Goal: Task Accomplishment & Management: Manage account settings

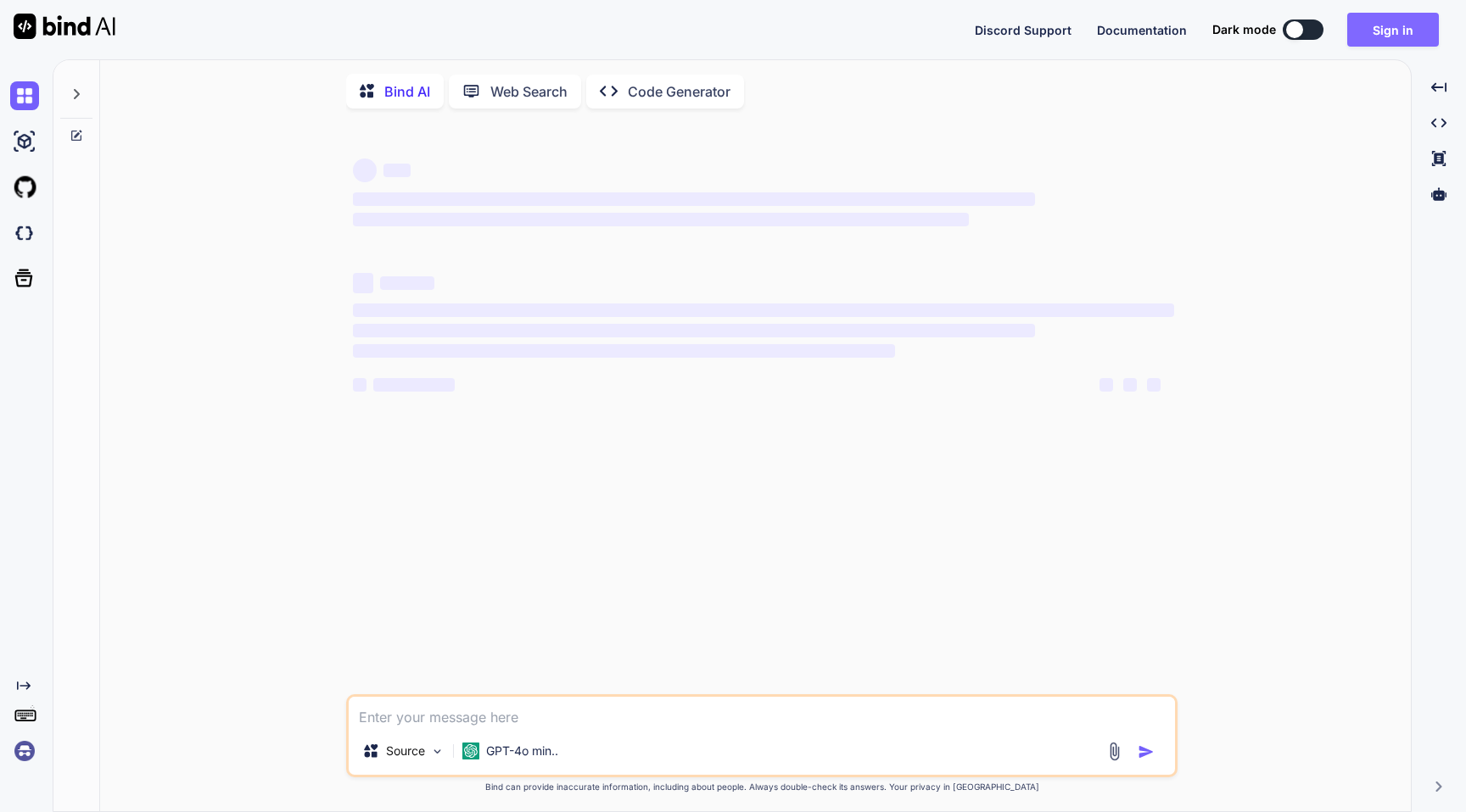
type textarea "x"
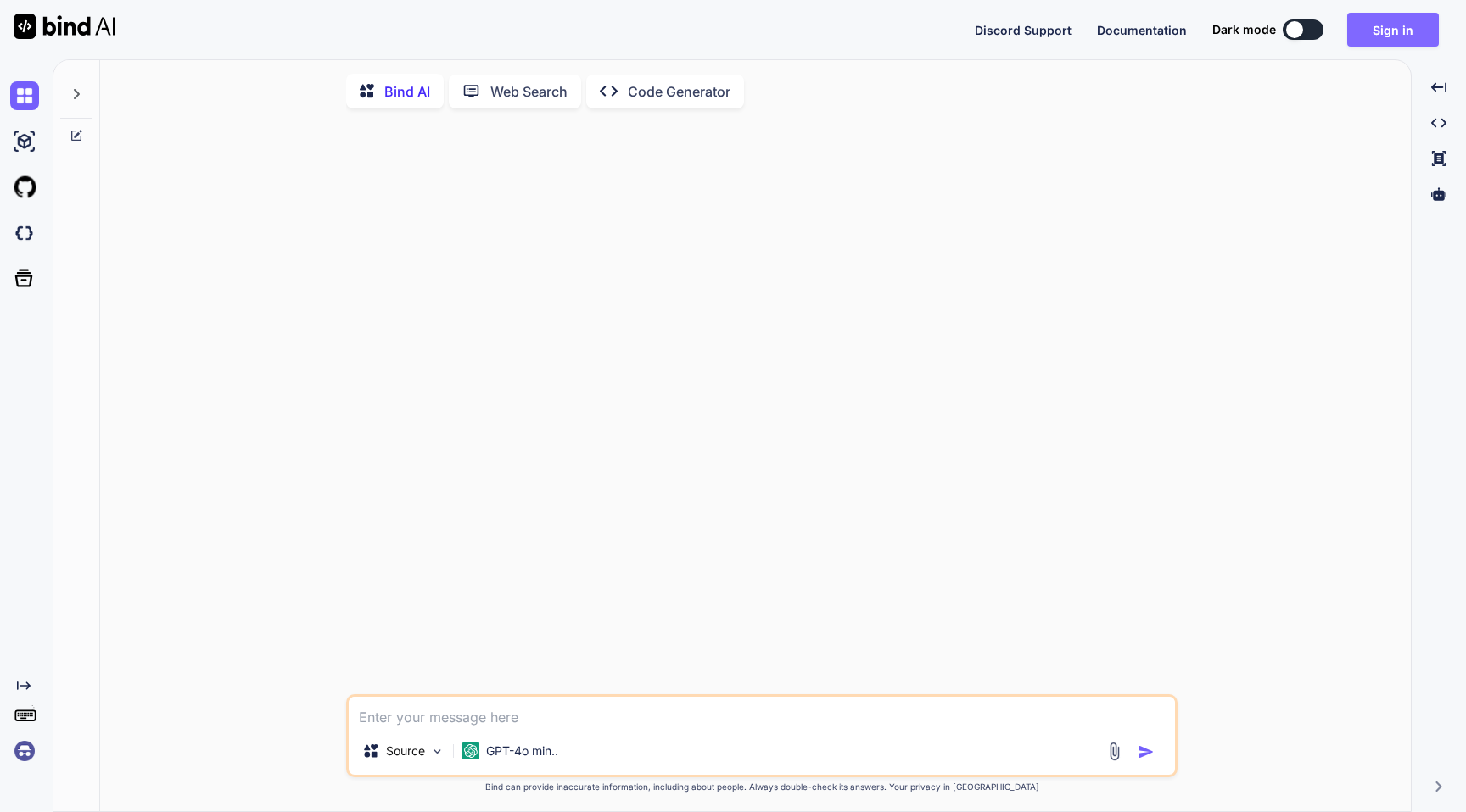
click at [1367, 22] on button "Sign in" at bounding box center [1393, 30] width 92 height 33
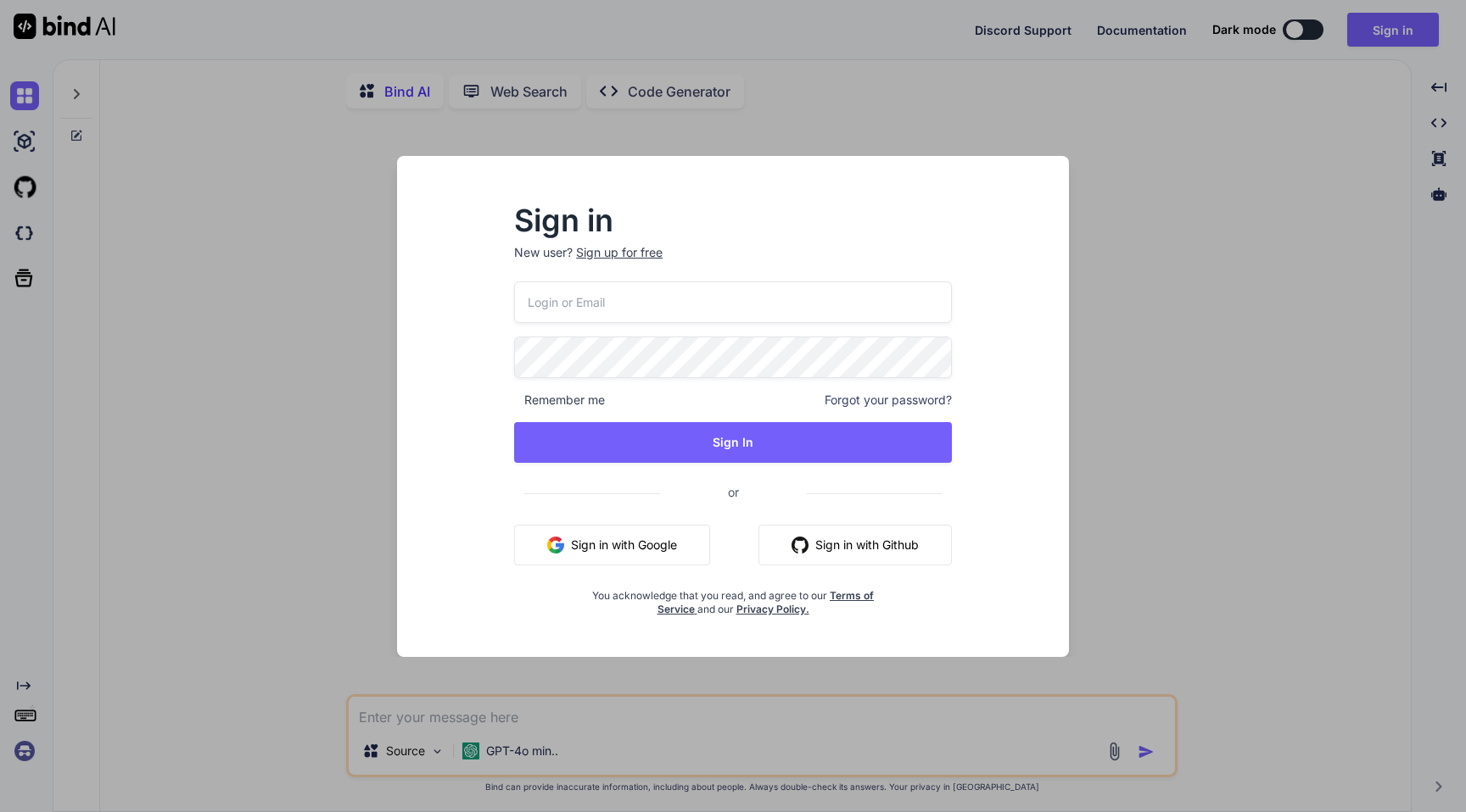
click at [613, 311] on input "email" at bounding box center [733, 302] width 438 height 42
paste input "[EMAIL_ADDRESS][PERSON_NAME][DOMAIN_NAME]"
type input "[EMAIL_ADDRESS][PERSON_NAME][DOMAIN_NAME]"
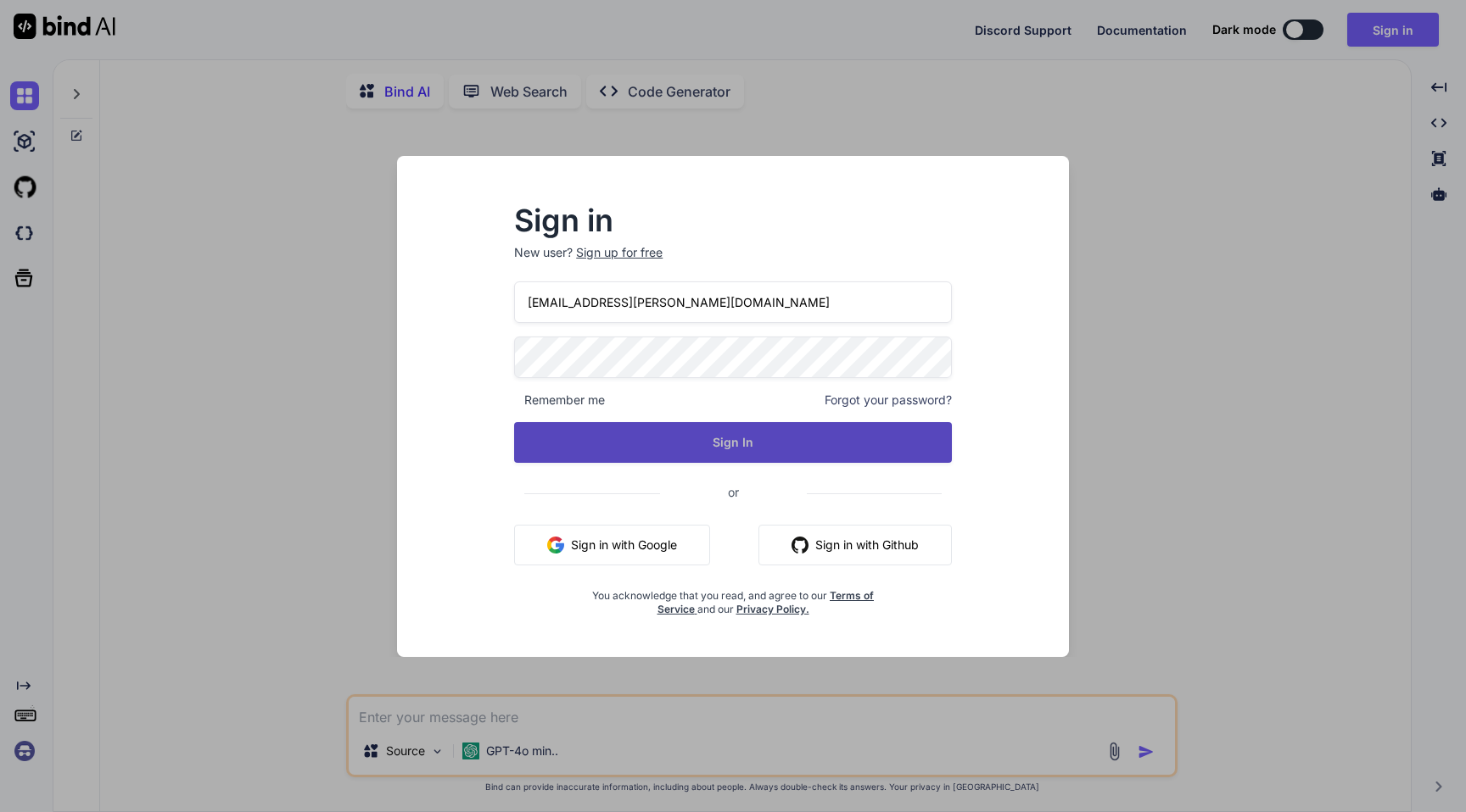
click at [689, 439] on button "Sign In" at bounding box center [733, 442] width 438 height 41
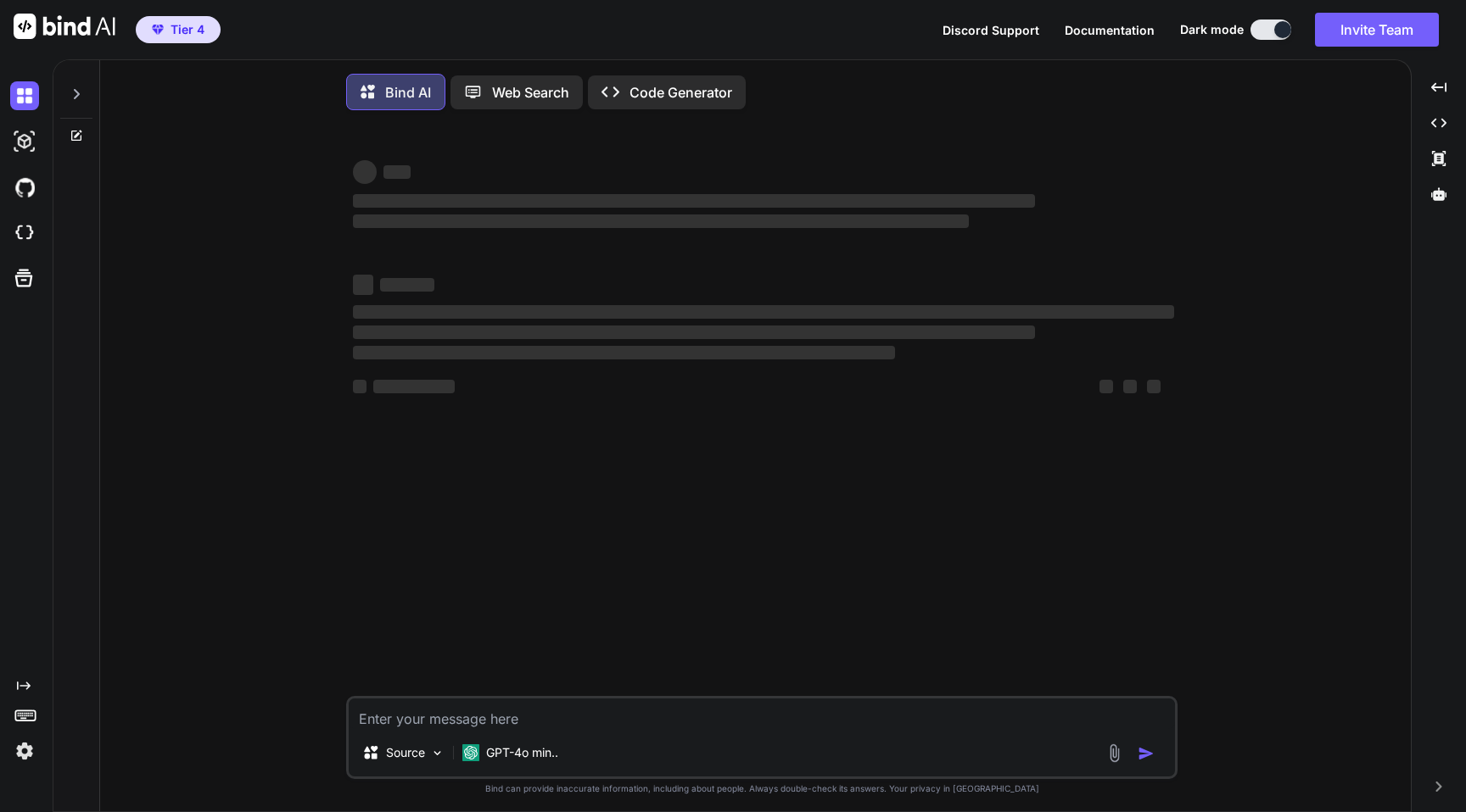
click at [24, 751] on img at bounding box center [24, 751] width 29 height 29
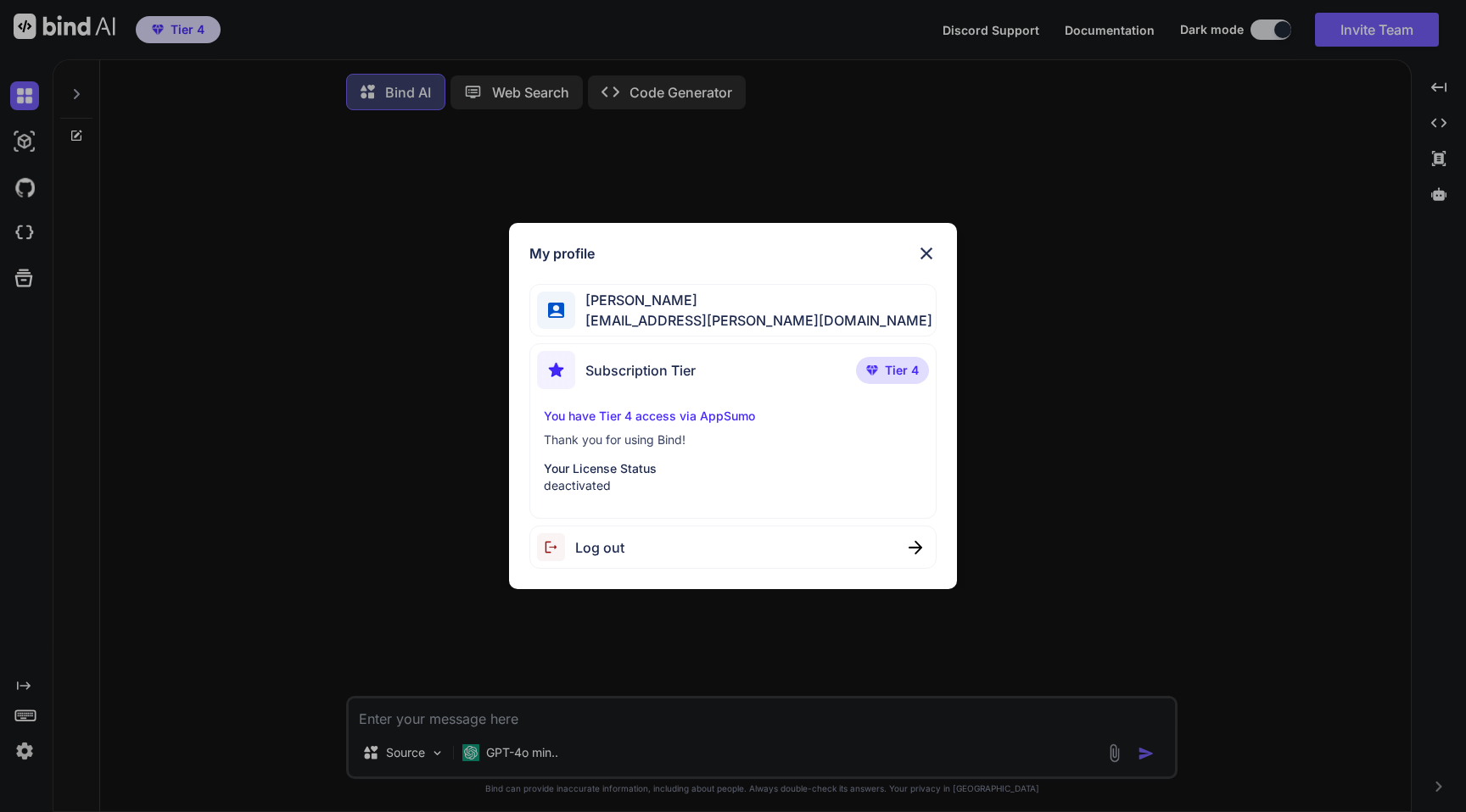
click at [303, 462] on div "My profile Rohit Singh emelie.ullrich@nicheful.io Subscription Tier Tier 4 You …" at bounding box center [733, 406] width 1466 height 812
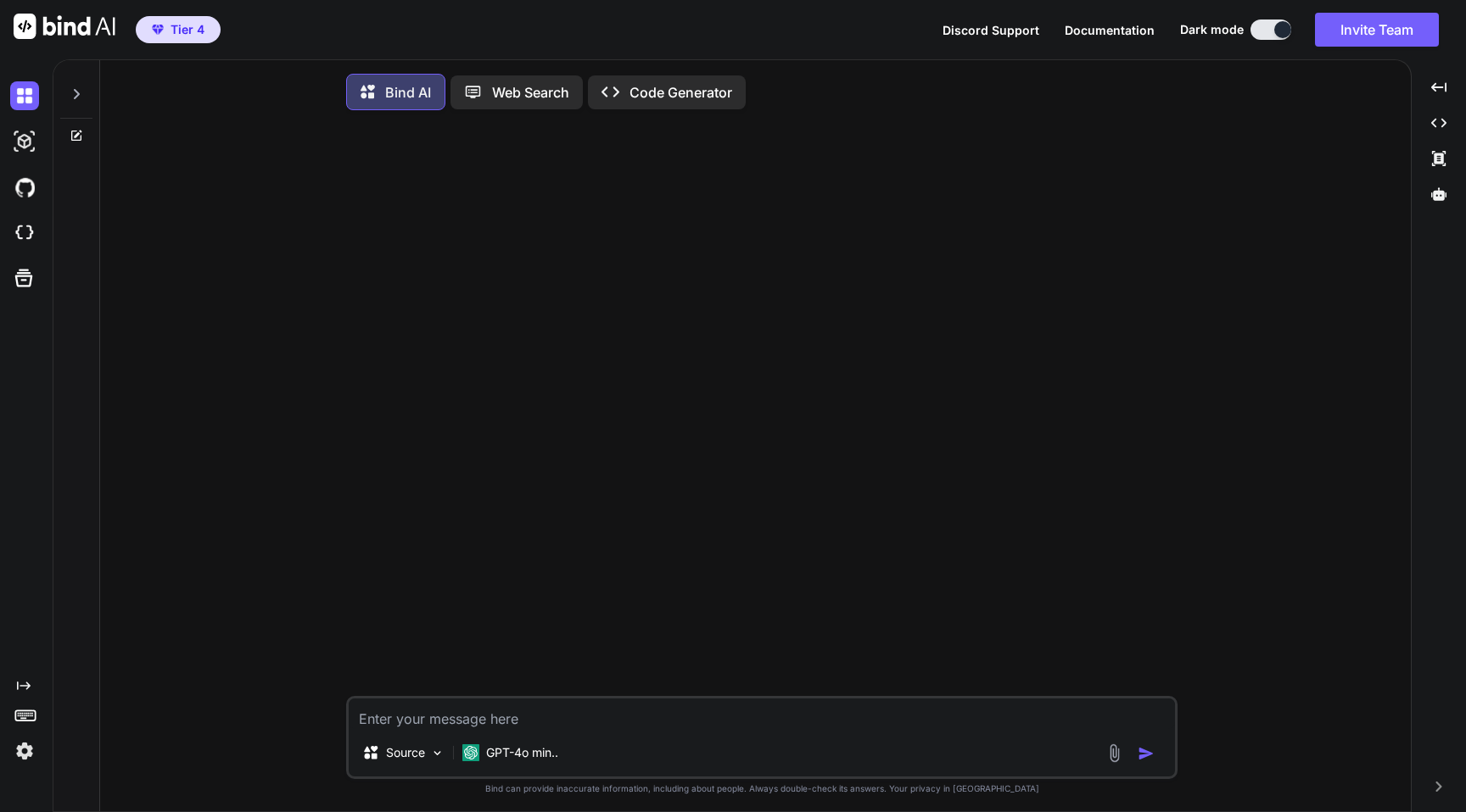
click at [30, 756] on img at bounding box center [24, 751] width 29 height 29
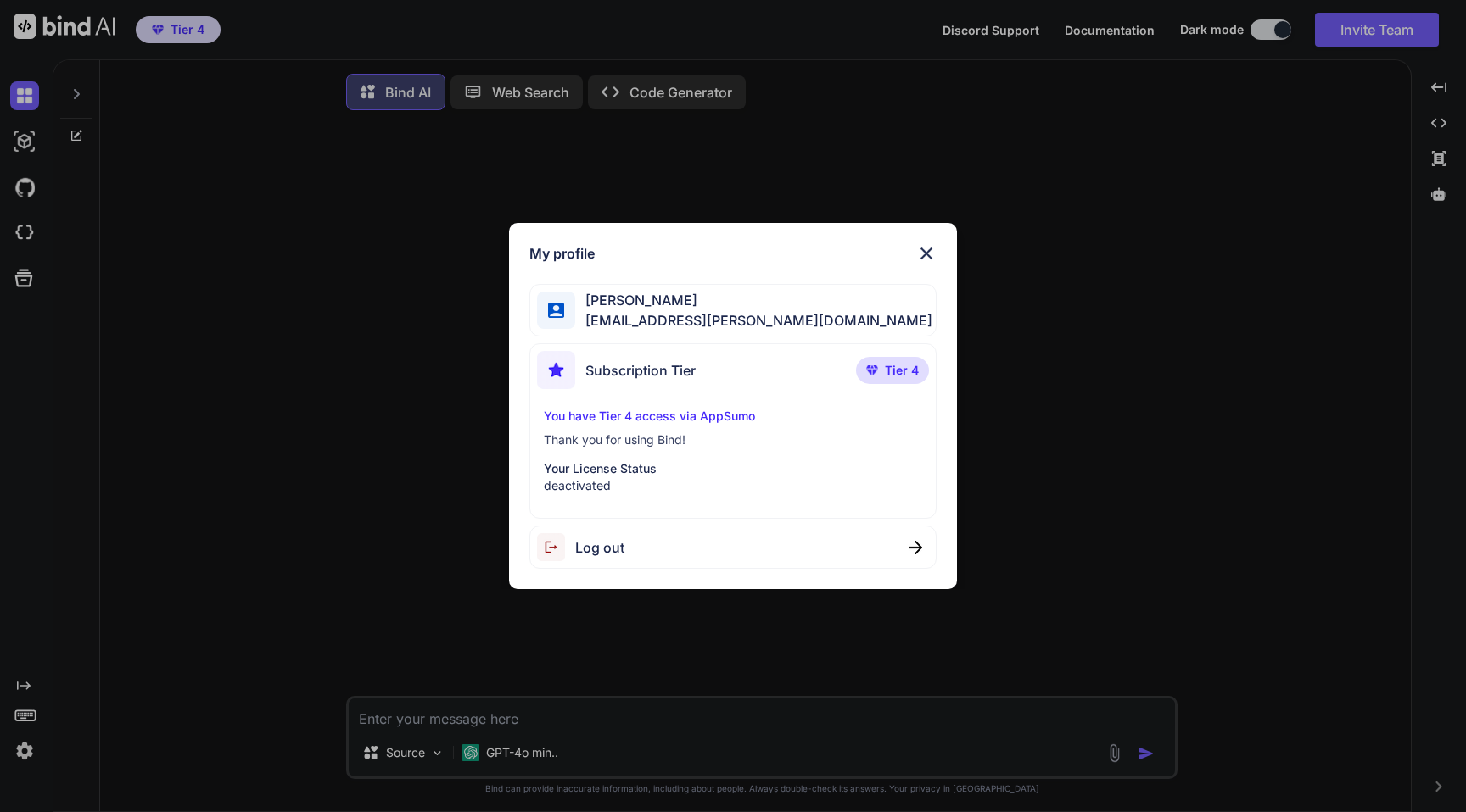
click at [609, 557] on div "Log out" at bounding box center [581, 547] width 87 height 28
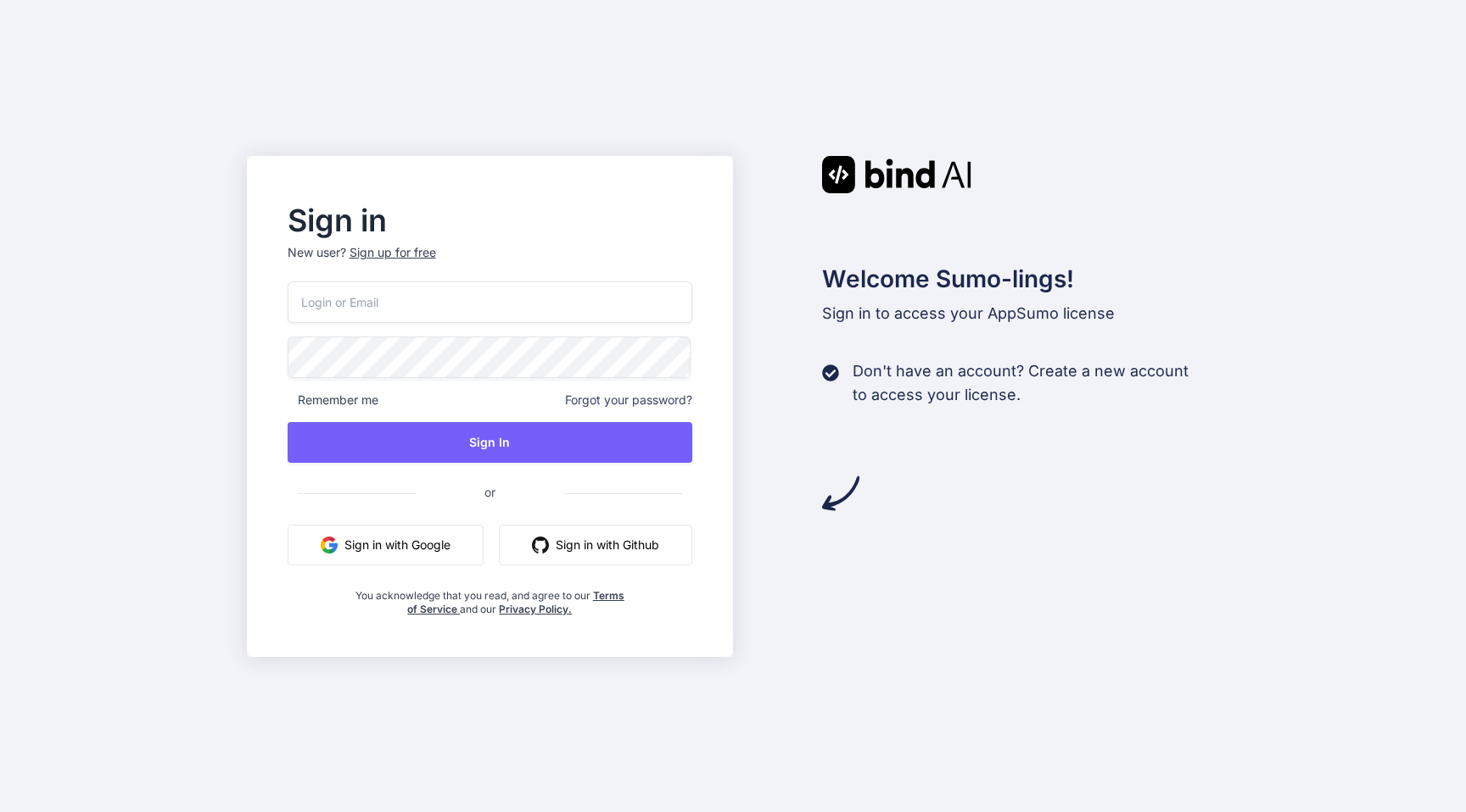
click at [486, 302] on input "email" at bounding box center [490, 302] width 405 height 42
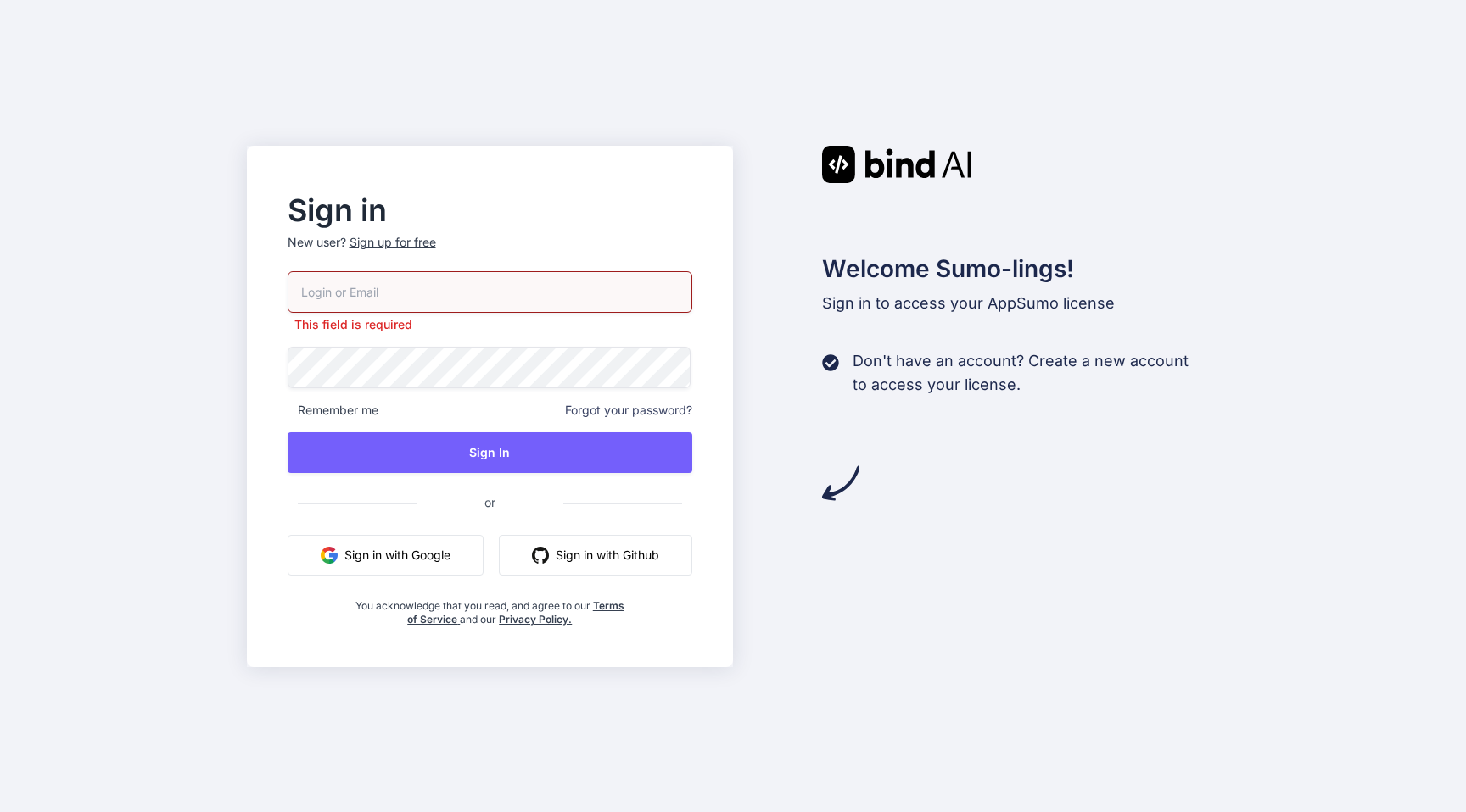
click at [363, 300] on input "email" at bounding box center [490, 292] width 405 height 42
paste input "[EMAIL_ADDRESS][PERSON_NAME][DOMAIN_NAME]"
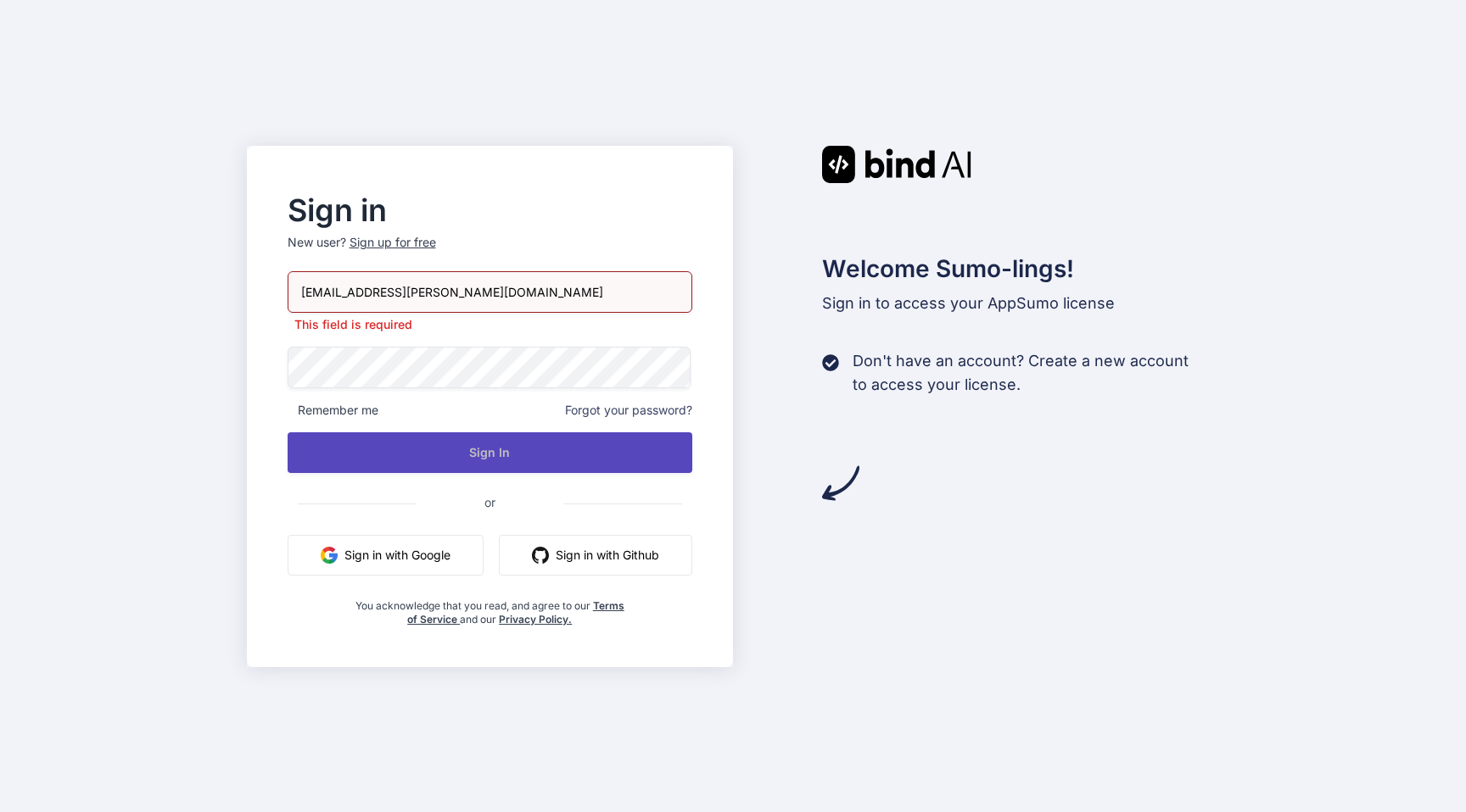
type input "[EMAIL_ADDRESS][PERSON_NAME][DOMAIN_NAME]"
click at [456, 457] on button "Sign In" at bounding box center [490, 452] width 405 height 41
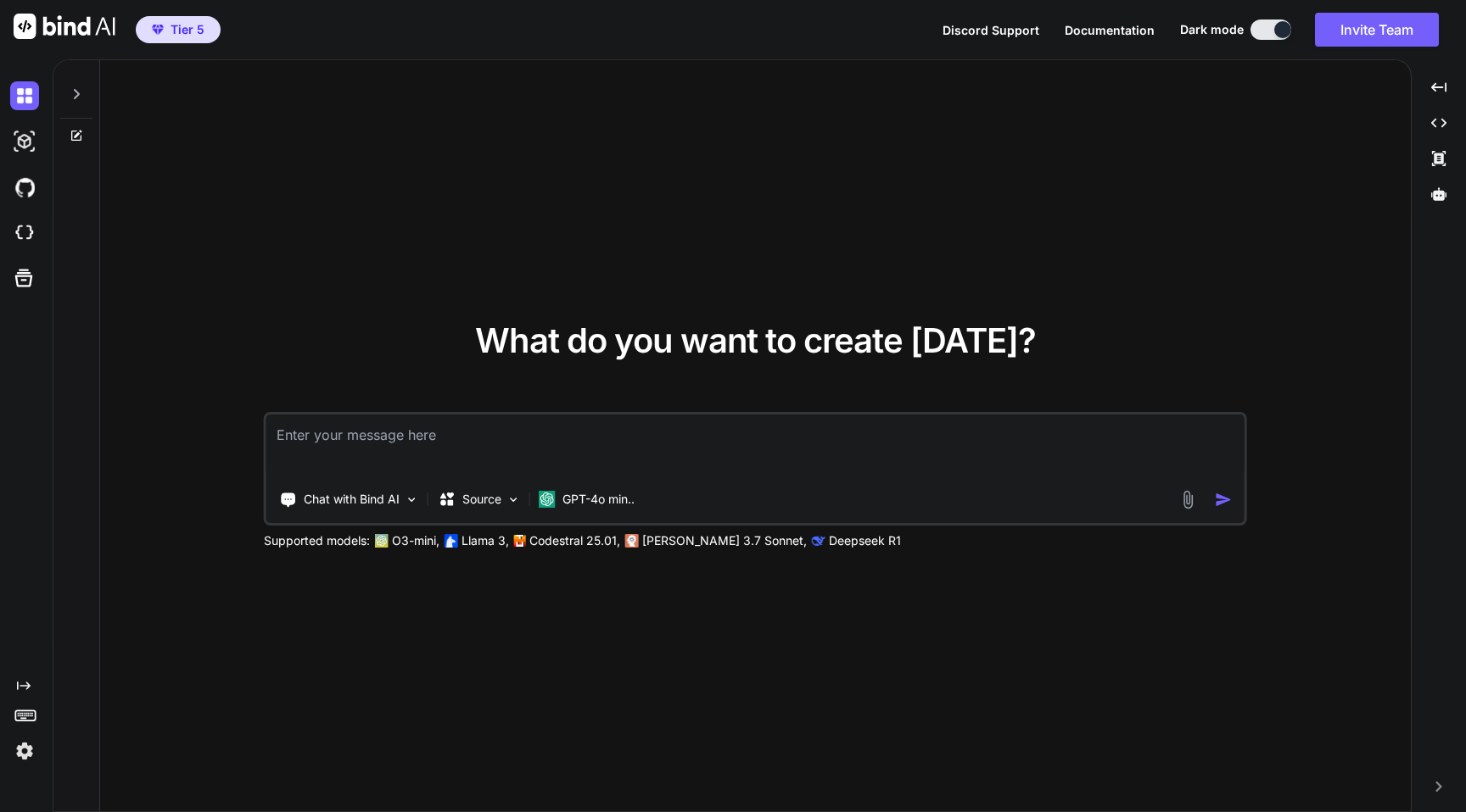
click at [24, 753] on img at bounding box center [24, 751] width 29 height 29
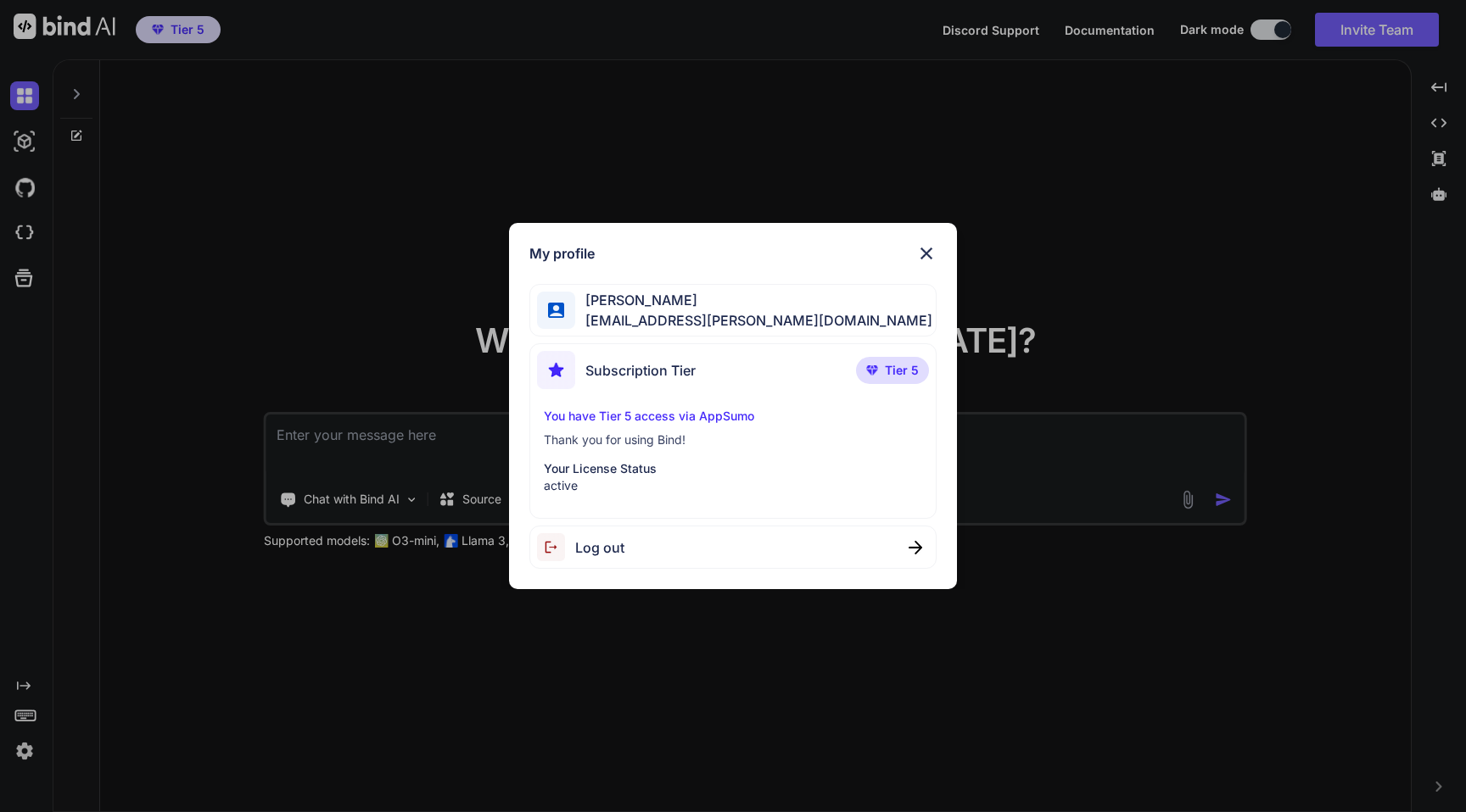
click at [938, 248] on div "My profile Rohit Singh emelie.ullrich@nicheful.io Subscription Tier Tier 5 You …" at bounding box center [733, 406] width 448 height 367
click at [921, 254] on img at bounding box center [926, 254] width 20 height 20
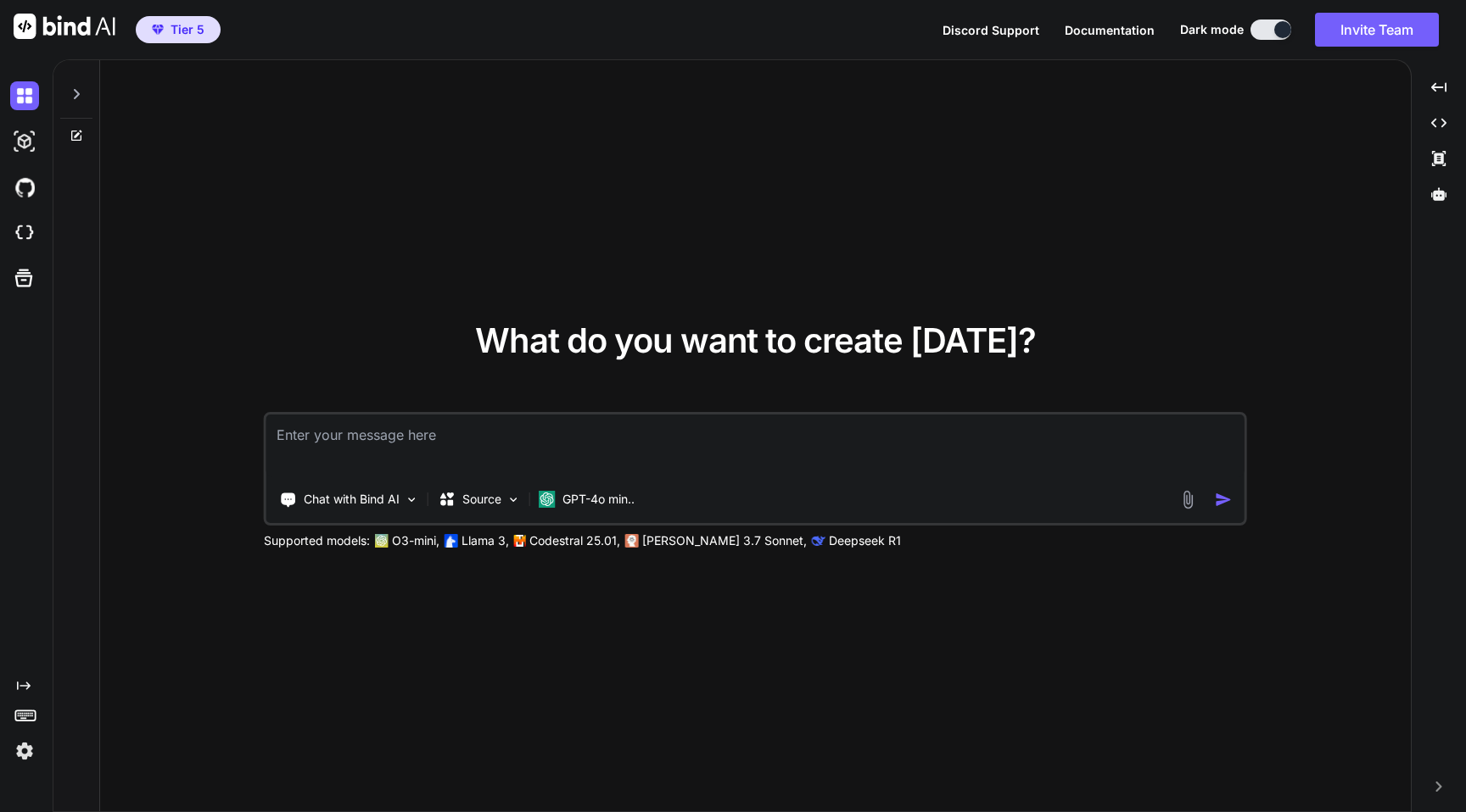
click at [27, 746] on img at bounding box center [24, 751] width 29 height 29
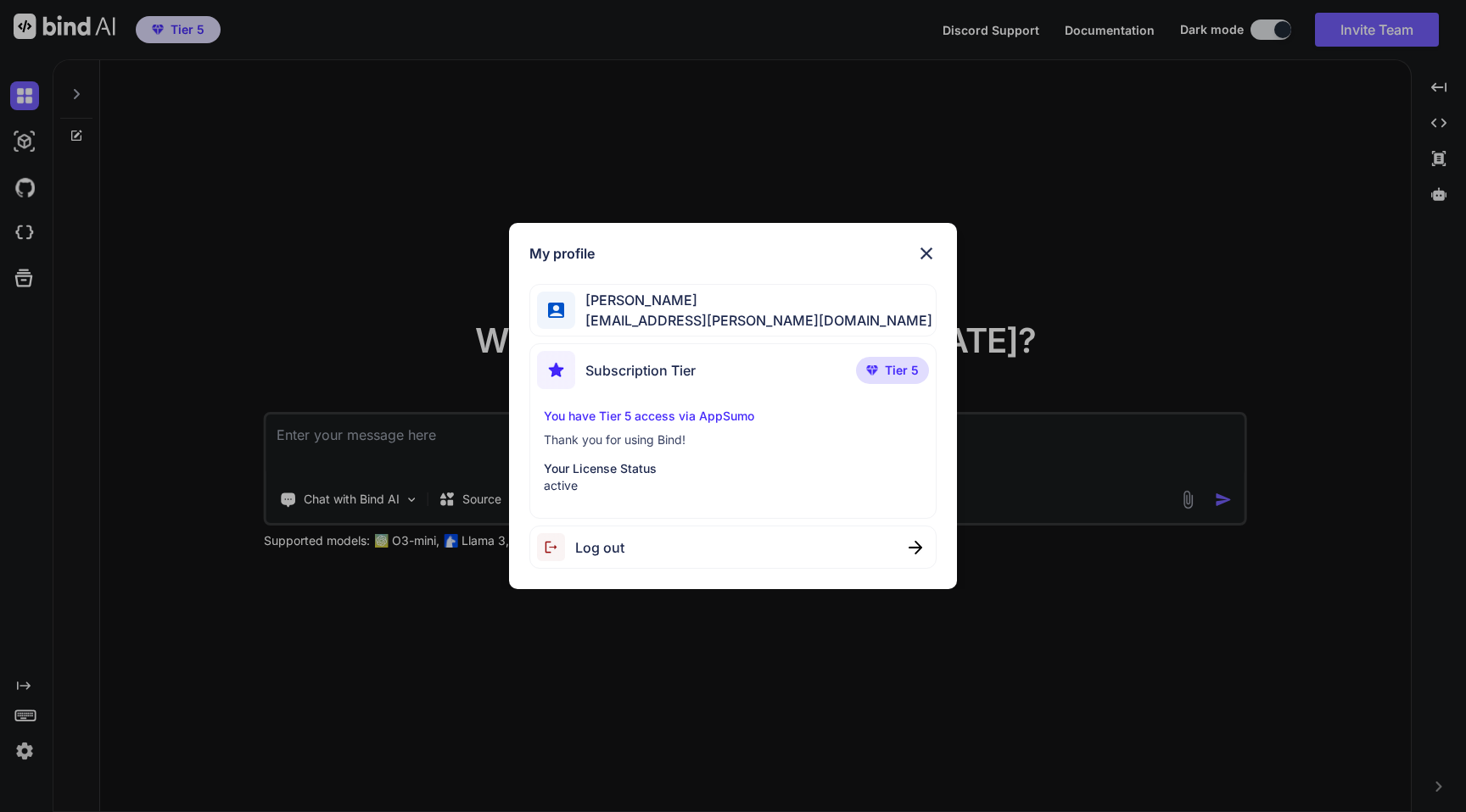
click at [263, 211] on div "My profile Rohit Singh emelie.ullrich@nicheful.io Subscription Tier Tier 5 You …" at bounding box center [733, 406] width 1466 height 812
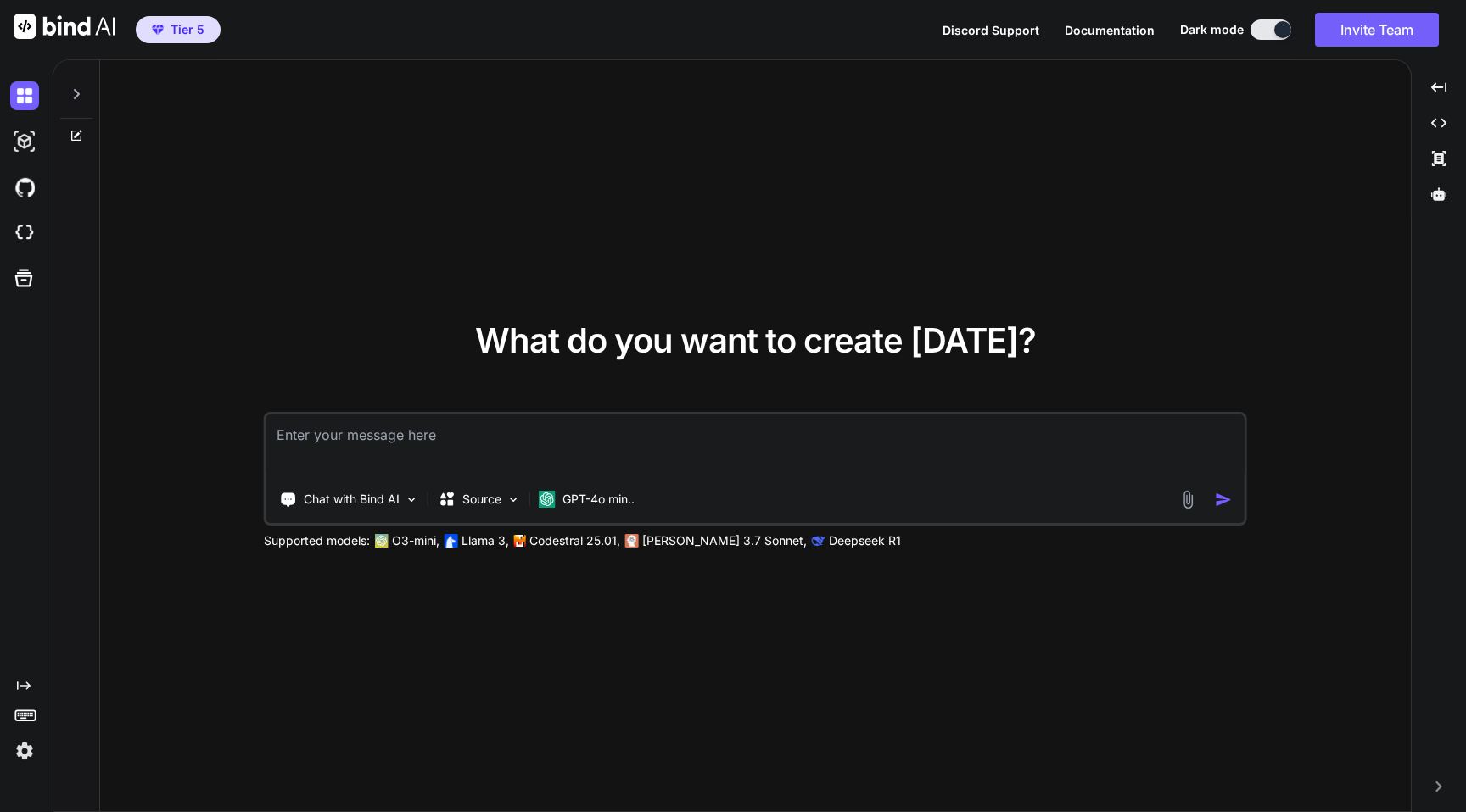
click at [24, 748] on img at bounding box center [24, 751] width 29 height 29
click at [23, 752] on img at bounding box center [24, 751] width 29 height 29
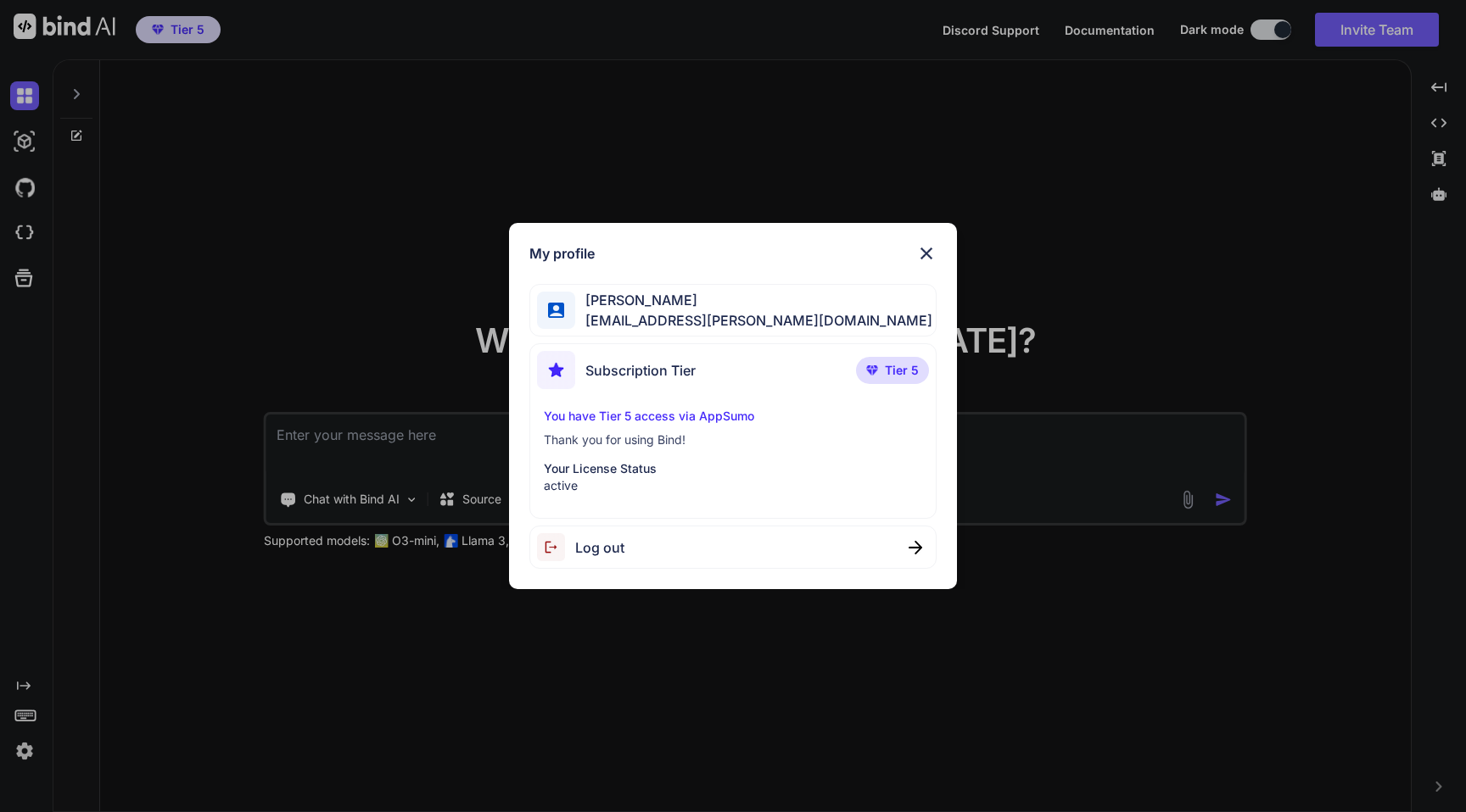
click at [928, 255] on img at bounding box center [926, 254] width 20 height 20
